Goal: Navigation & Orientation: Find specific page/section

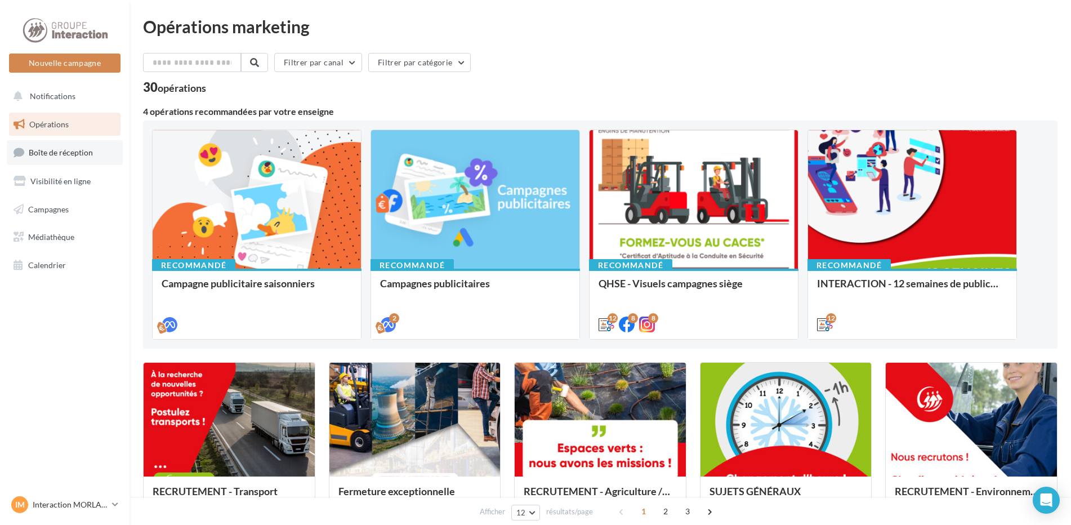
click at [49, 154] on span "Boîte de réception" at bounding box center [61, 152] width 64 height 10
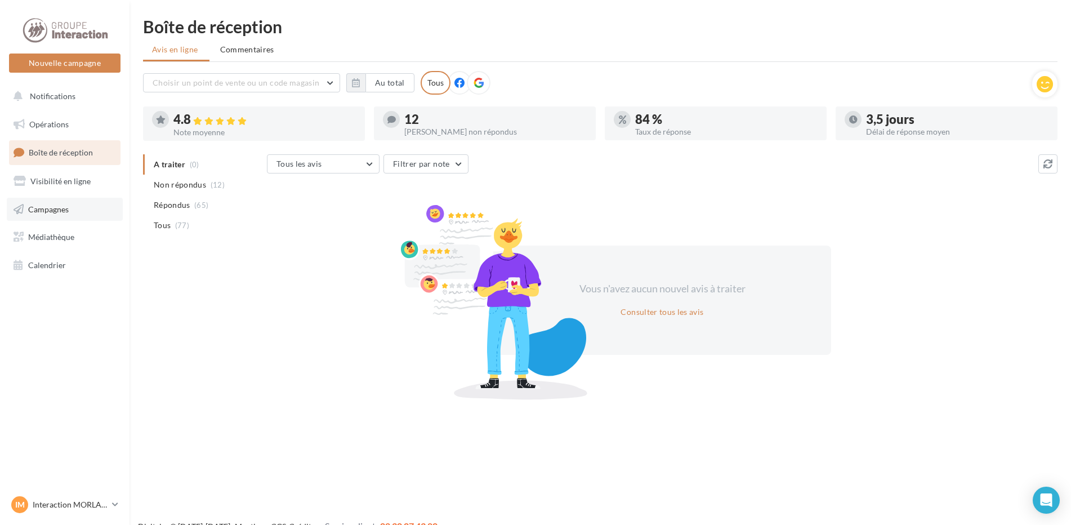
click at [44, 211] on span "Campagnes" at bounding box center [48, 209] width 41 height 10
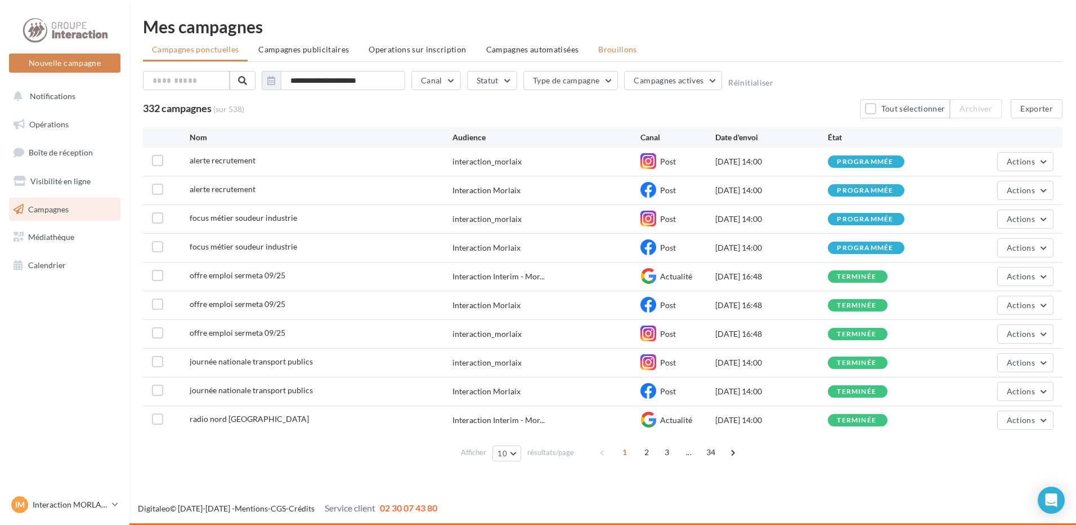
click at [602, 51] on span "Brouillons" at bounding box center [617, 49] width 39 height 10
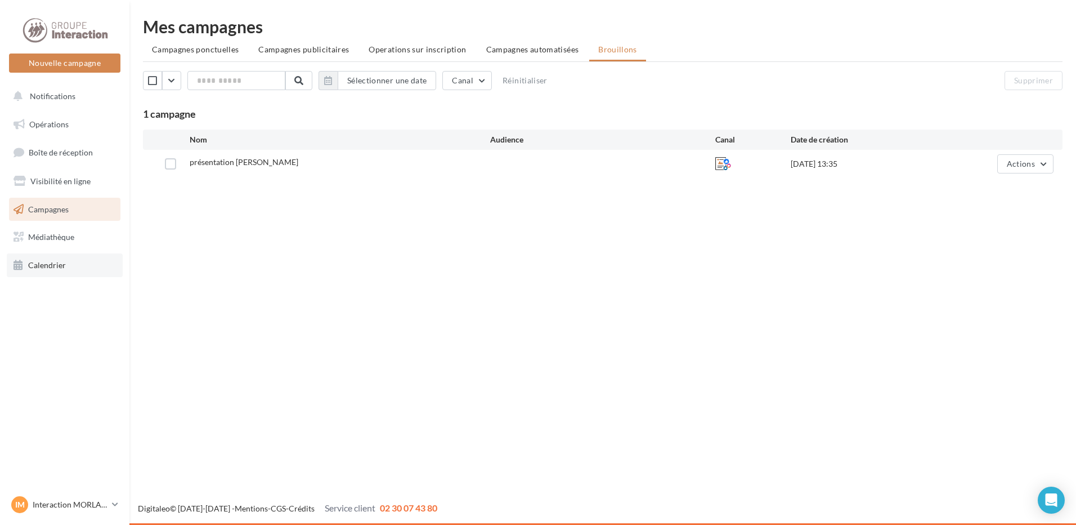
click at [71, 258] on link "Calendrier" at bounding box center [65, 265] width 116 height 24
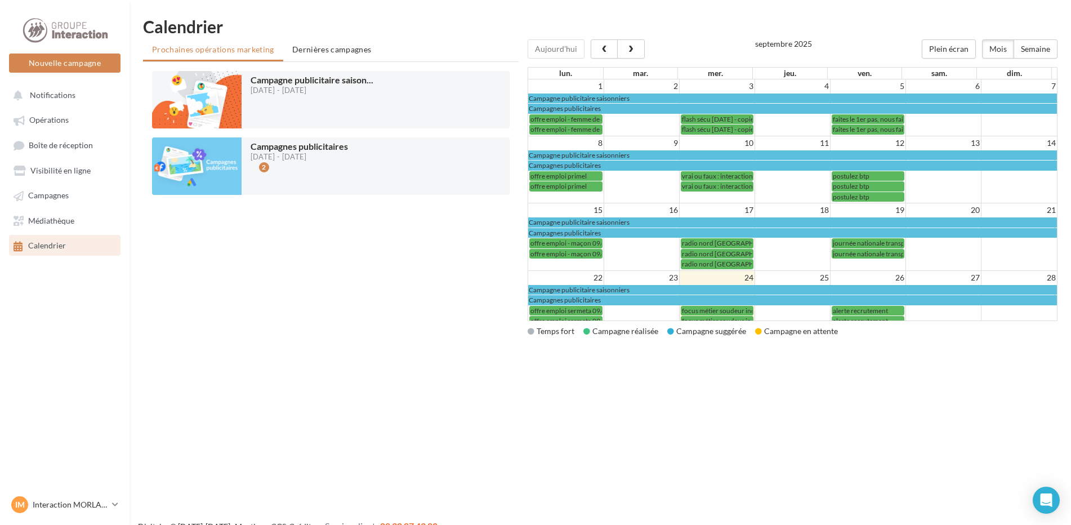
scroll to position [89, 0]
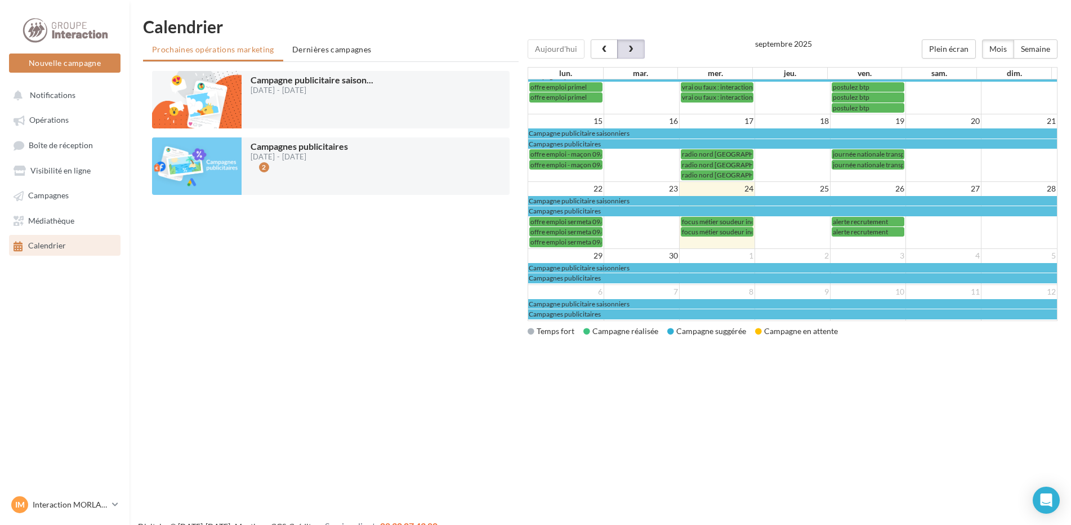
click at [637, 43] on button "button" at bounding box center [630, 48] width 27 height 19
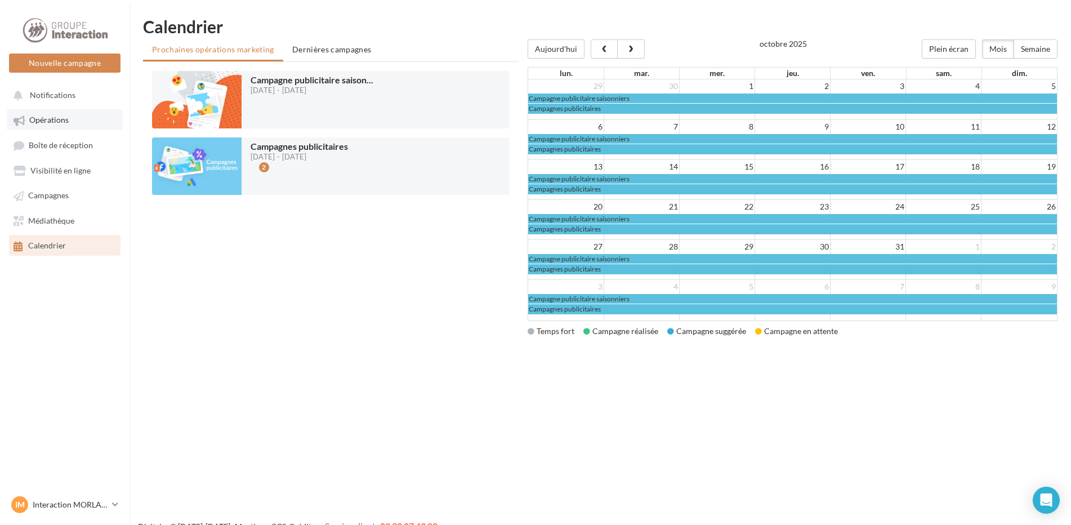
click at [58, 123] on span "Opérations" at bounding box center [48, 120] width 39 height 10
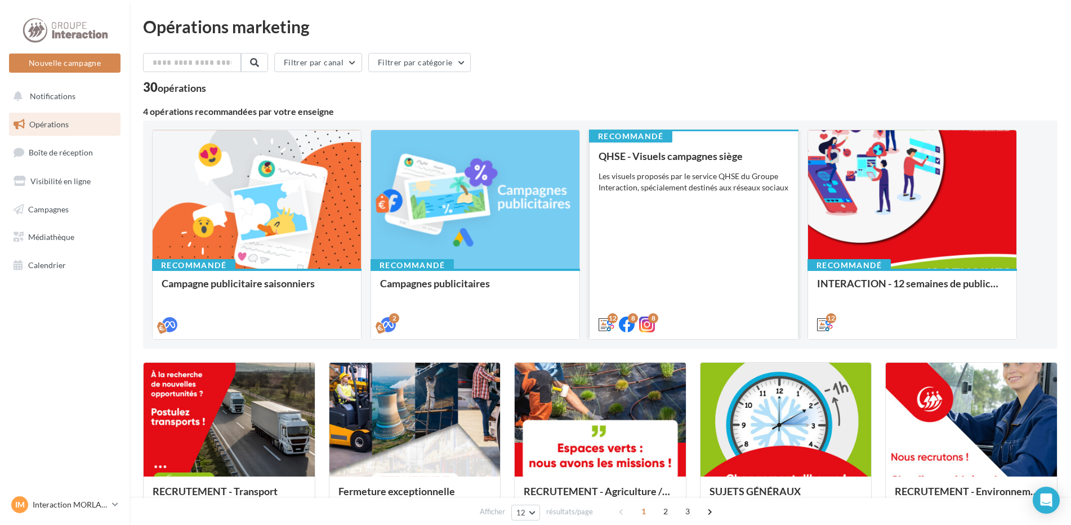
click at [670, 190] on div "Les visuels proposés par le service QHSE du Groupe Interaction, spécialement de…" at bounding box center [693, 182] width 190 height 23
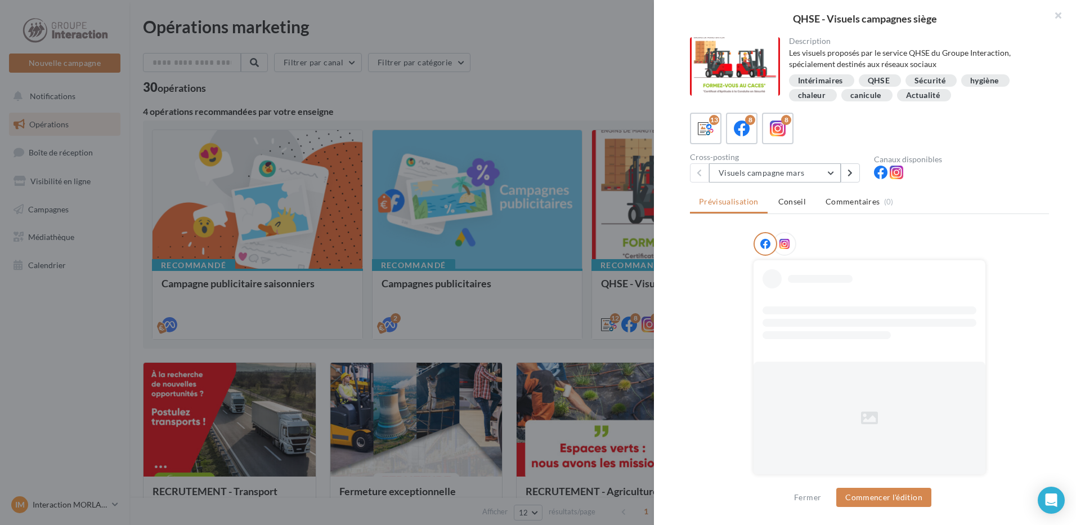
click at [758, 176] on button "Visuels campagne mars" at bounding box center [775, 172] width 132 height 19
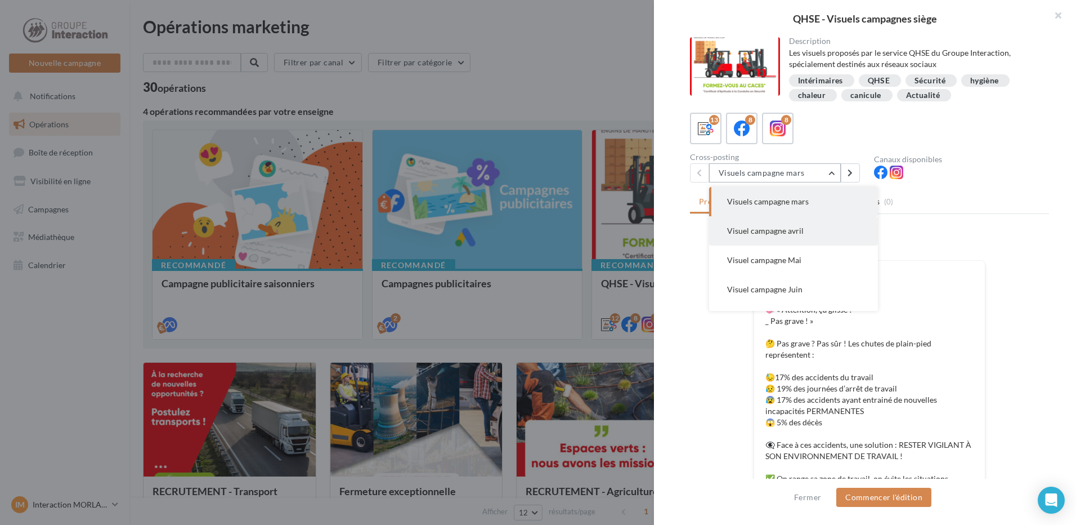
scroll to position [257, 0]
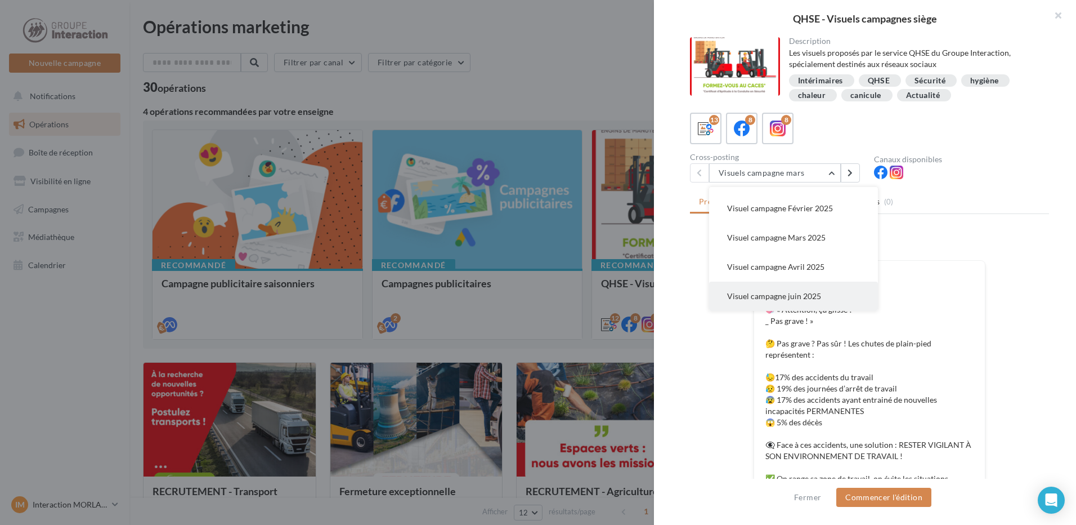
click at [788, 289] on button "Visuel campagne juin 2025" at bounding box center [793, 295] width 169 height 29
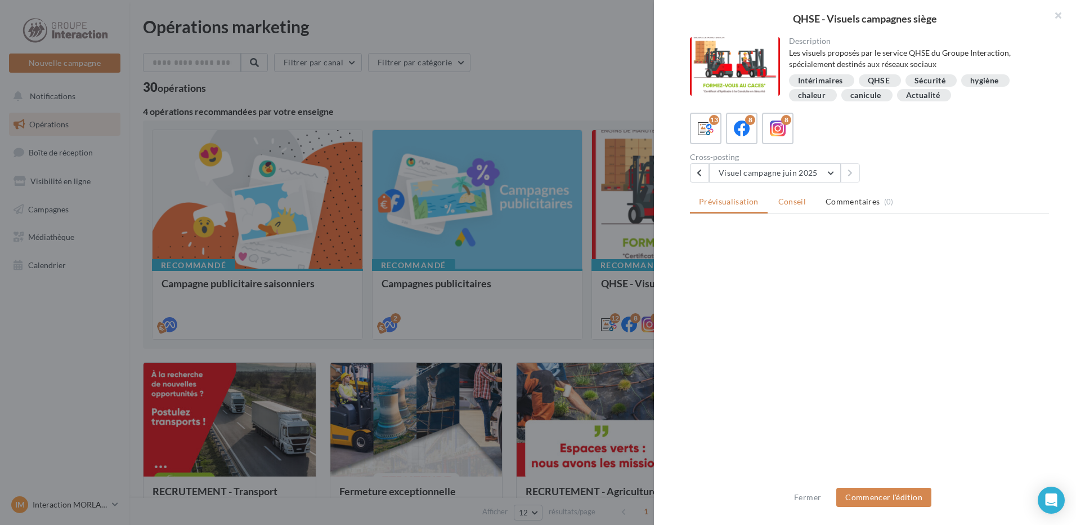
click at [795, 202] on span "Conseil" at bounding box center [792, 201] width 28 height 10
